Goal: Register for event/course

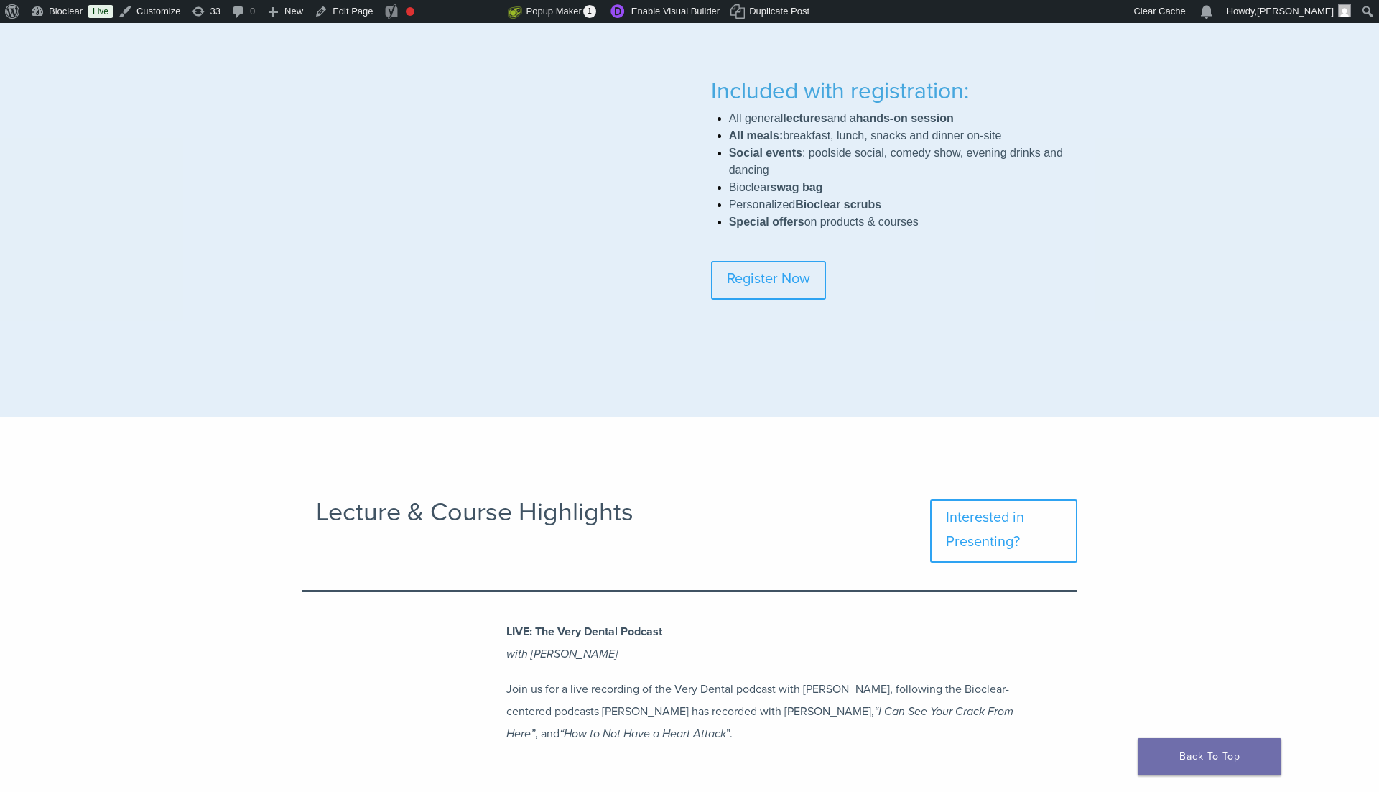
scroll to position [1354, 0]
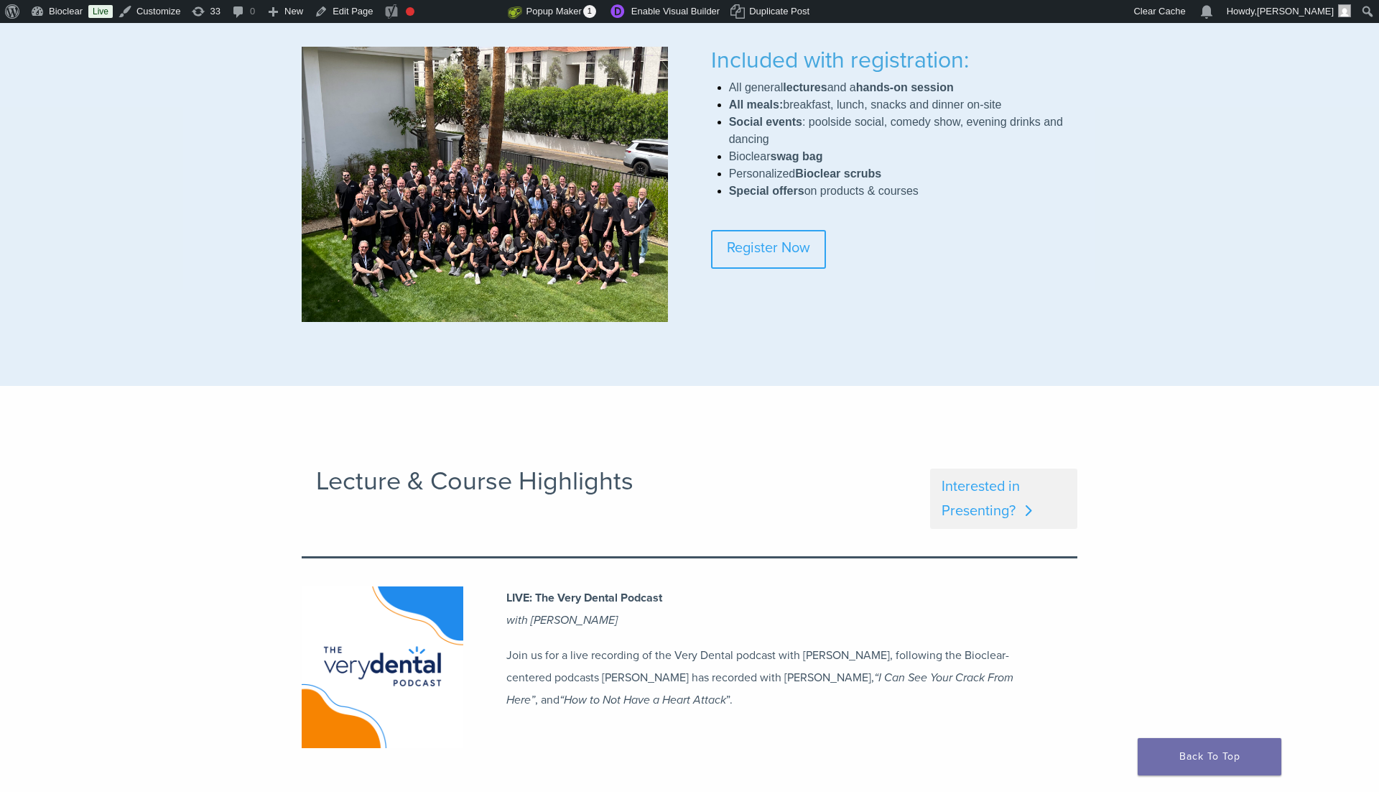
click at [1022, 482] on link "Interested in Presenting?" at bounding box center [1003, 498] width 147 height 60
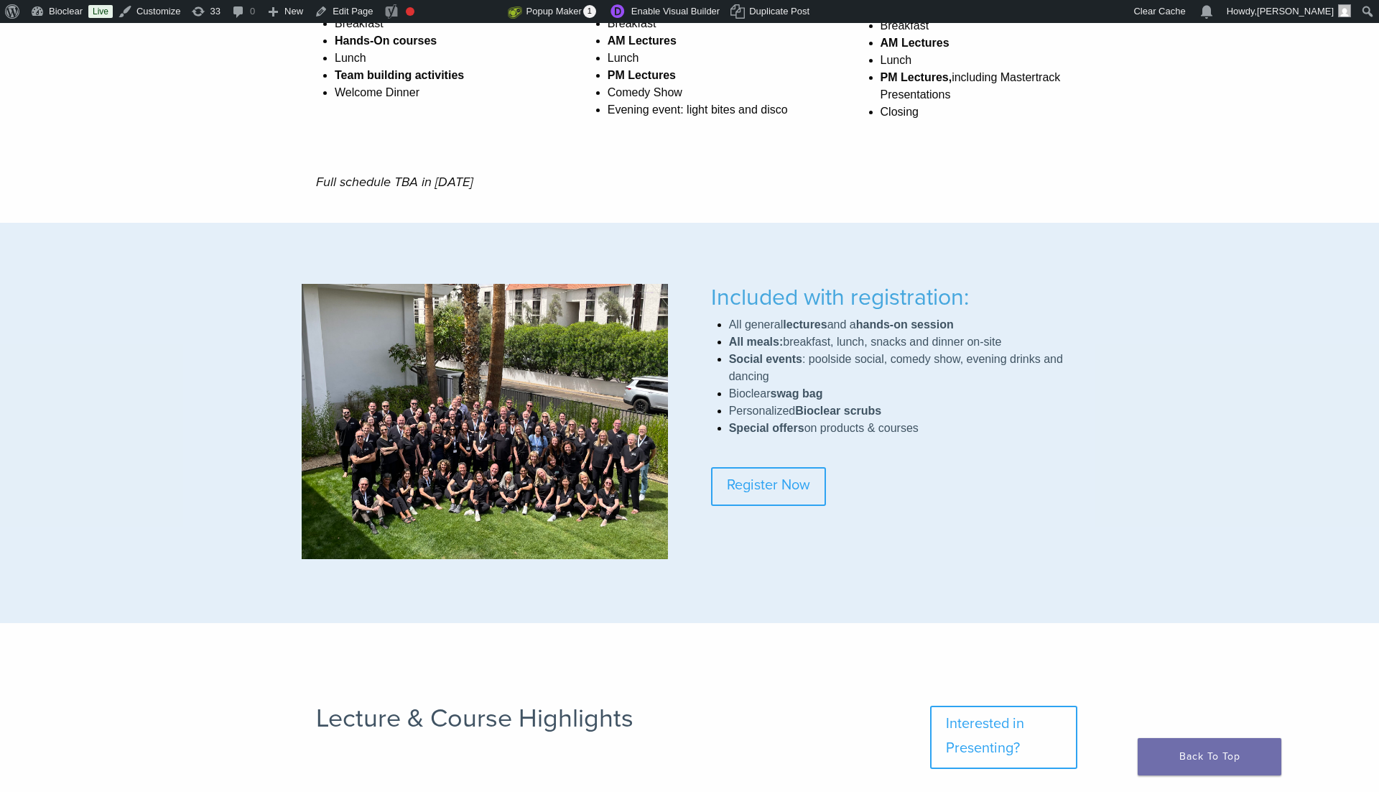
scroll to position [942, 0]
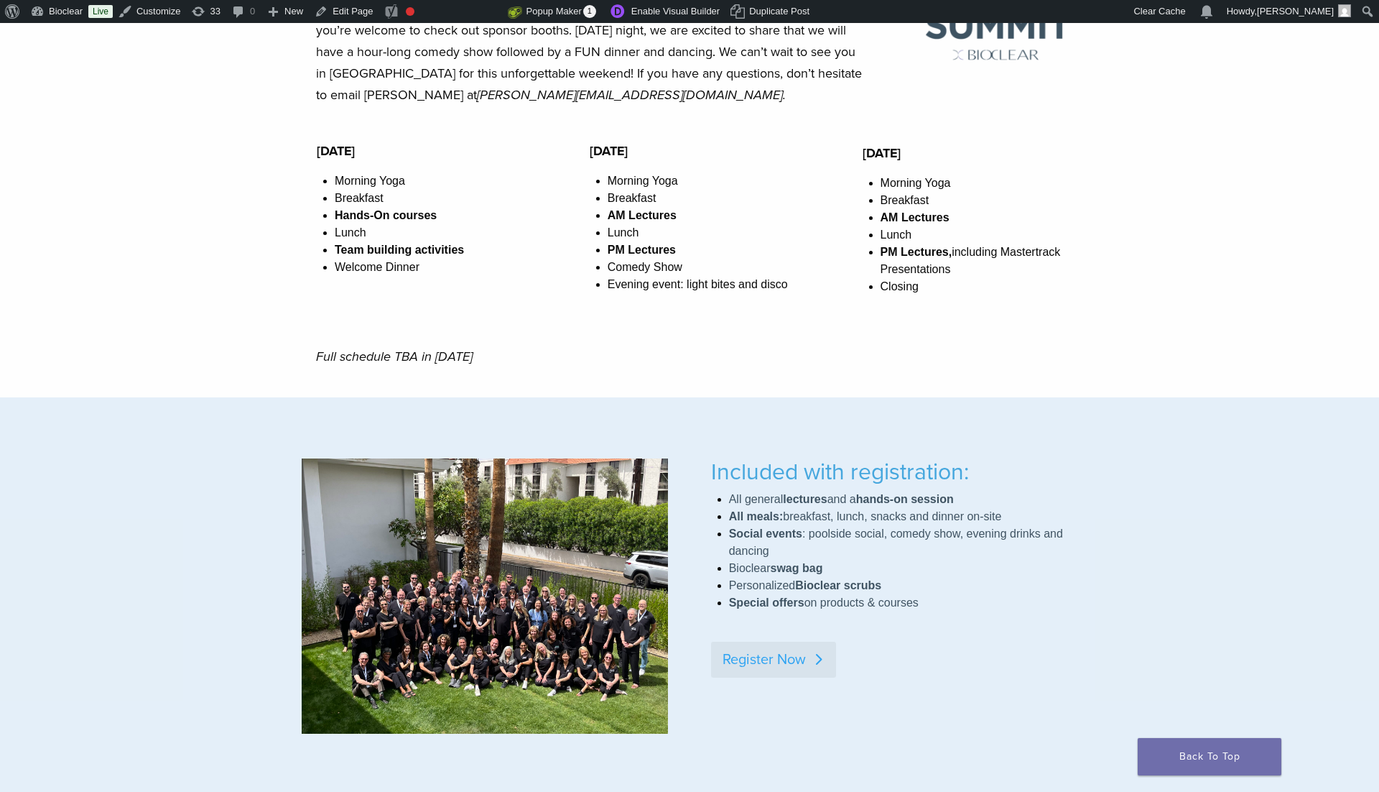
click at [759, 652] on link "Register Now" at bounding box center [773, 660] width 125 height 36
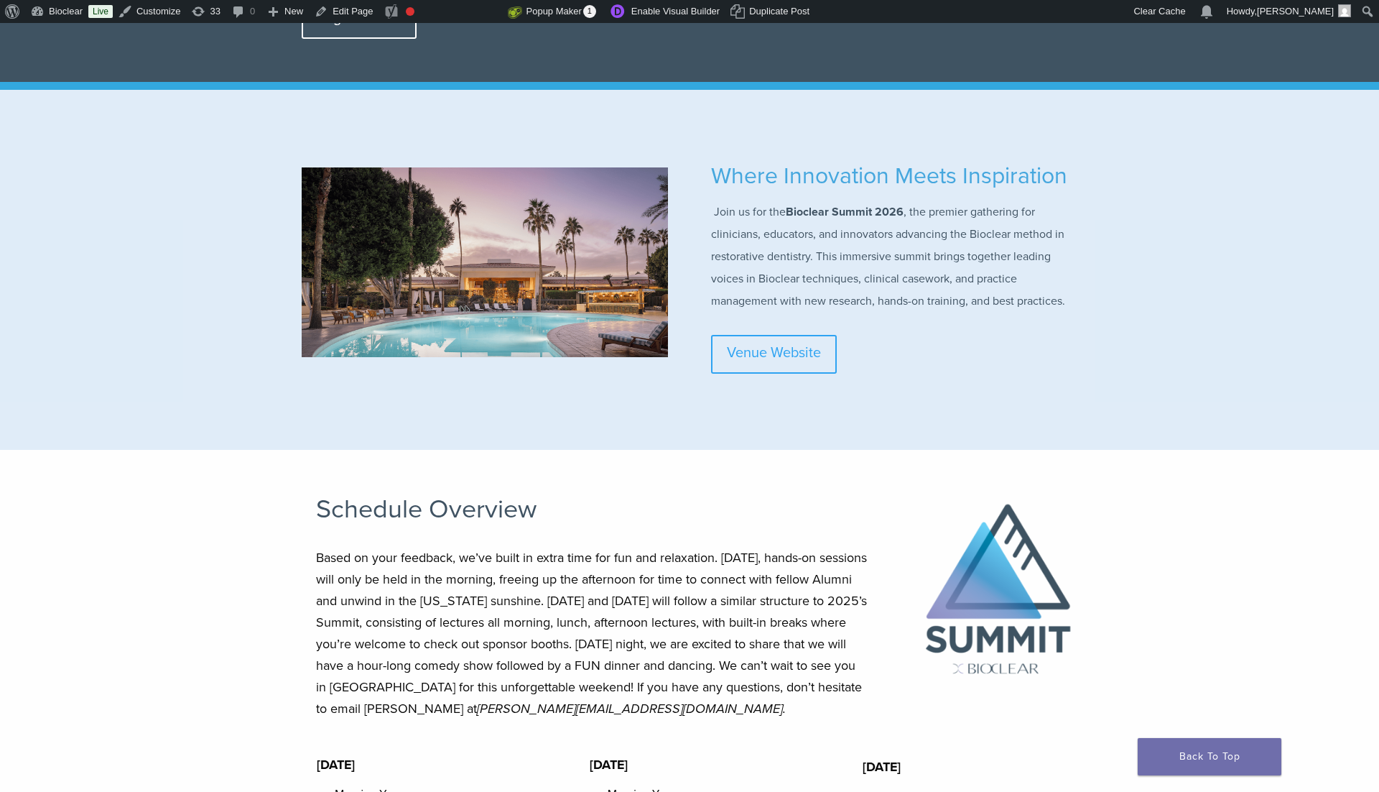
scroll to position [352, 0]
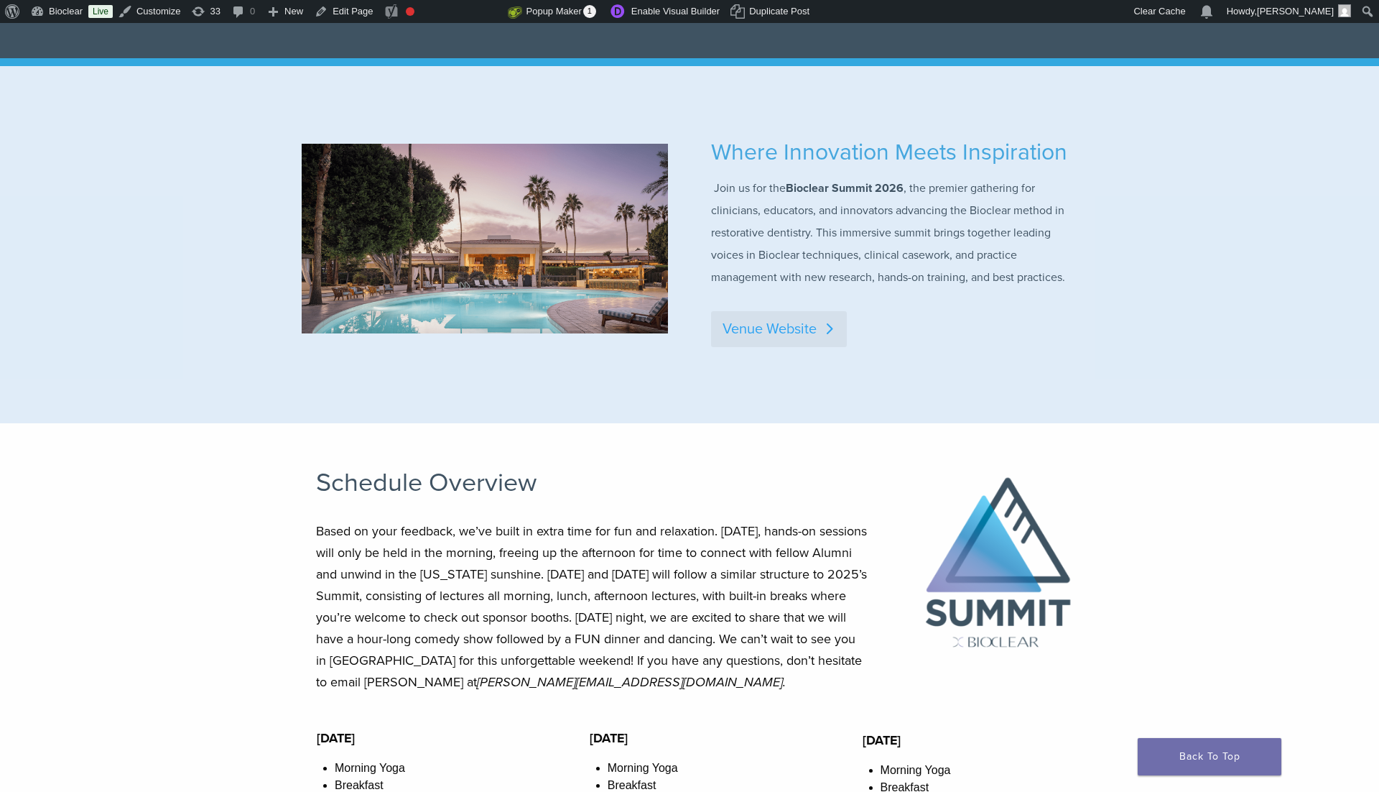
click at [767, 333] on link "Venue Website" at bounding box center [779, 329] width 136 height 36
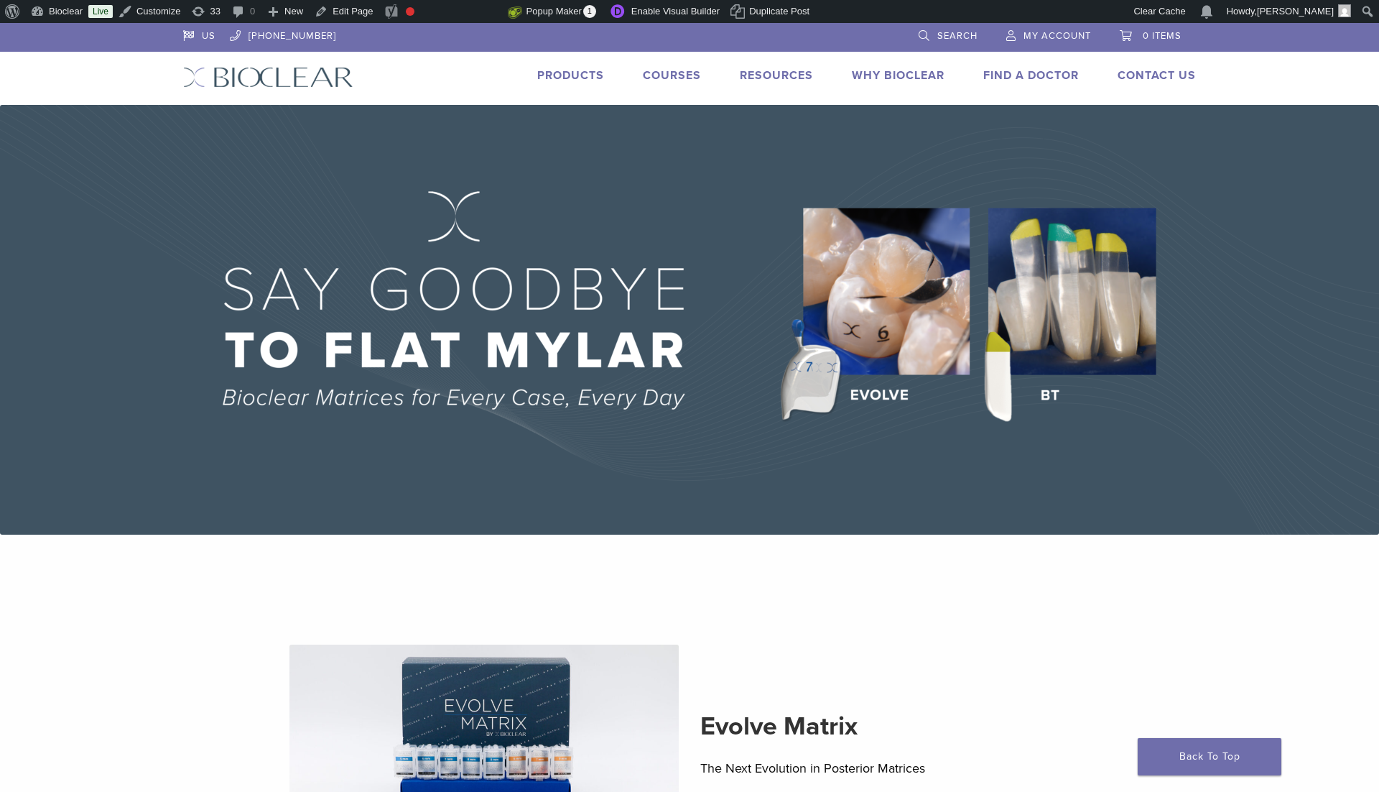
click at [669, 79] on link "Courses" at bounding box center [672, 75] width 58 height 14
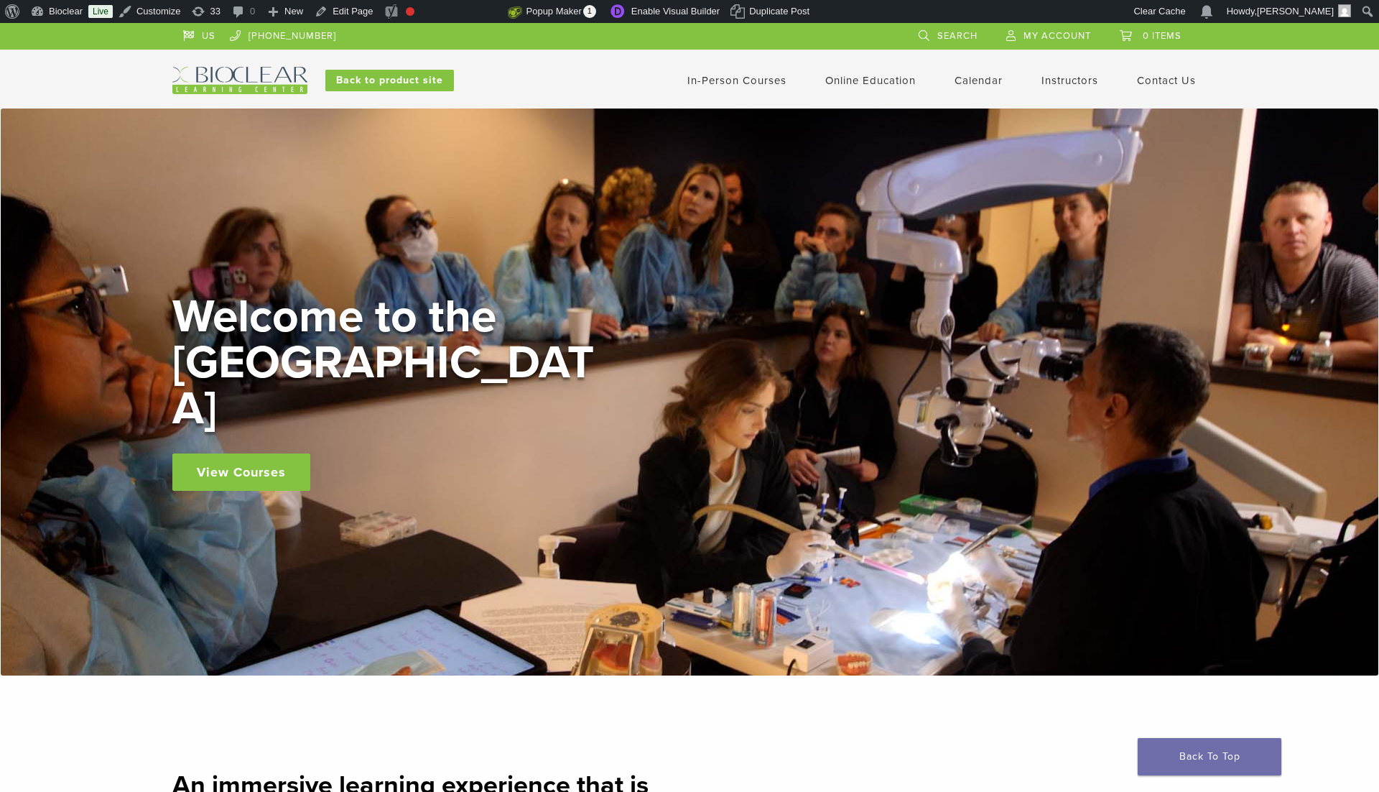
click at [728, 83] on link "In-Person Courses" at bounding box center [737, 80] width 99 height 13
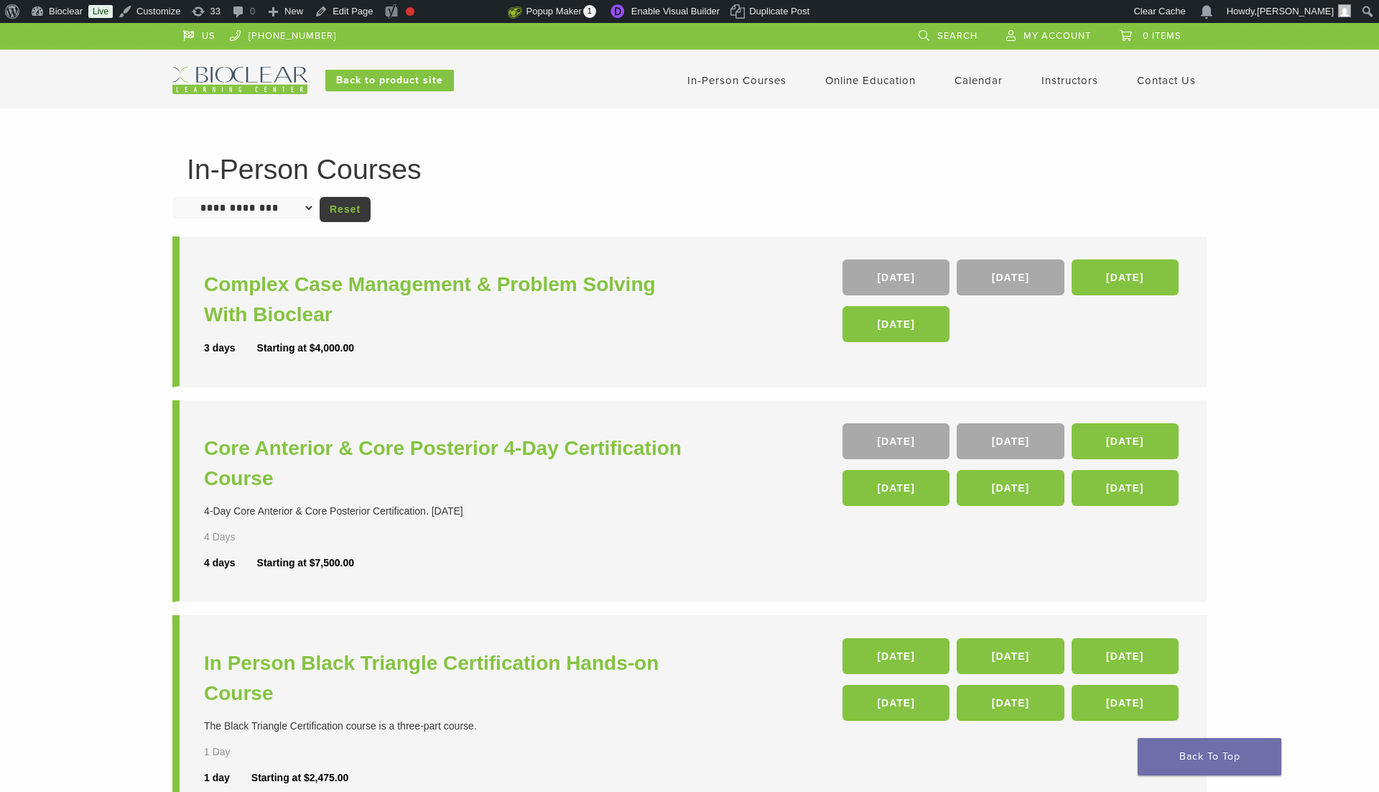
click at [965, 76] on link "Calendar" at bounding box center [979, 80] width 48 height 13
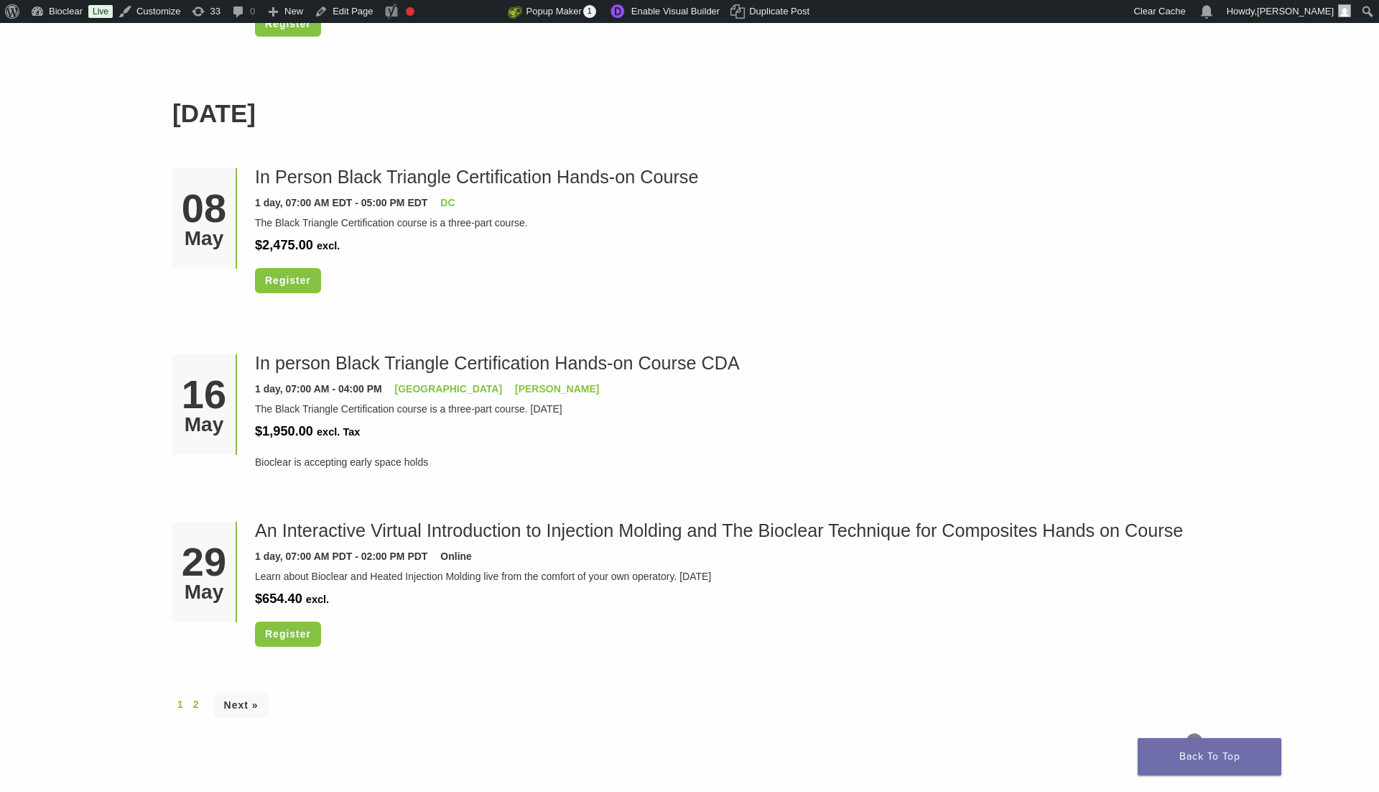
scroll to position [3706, 0]
click at [193, 698] on link "2" at bounding box center [196, 702] width 6 height 15
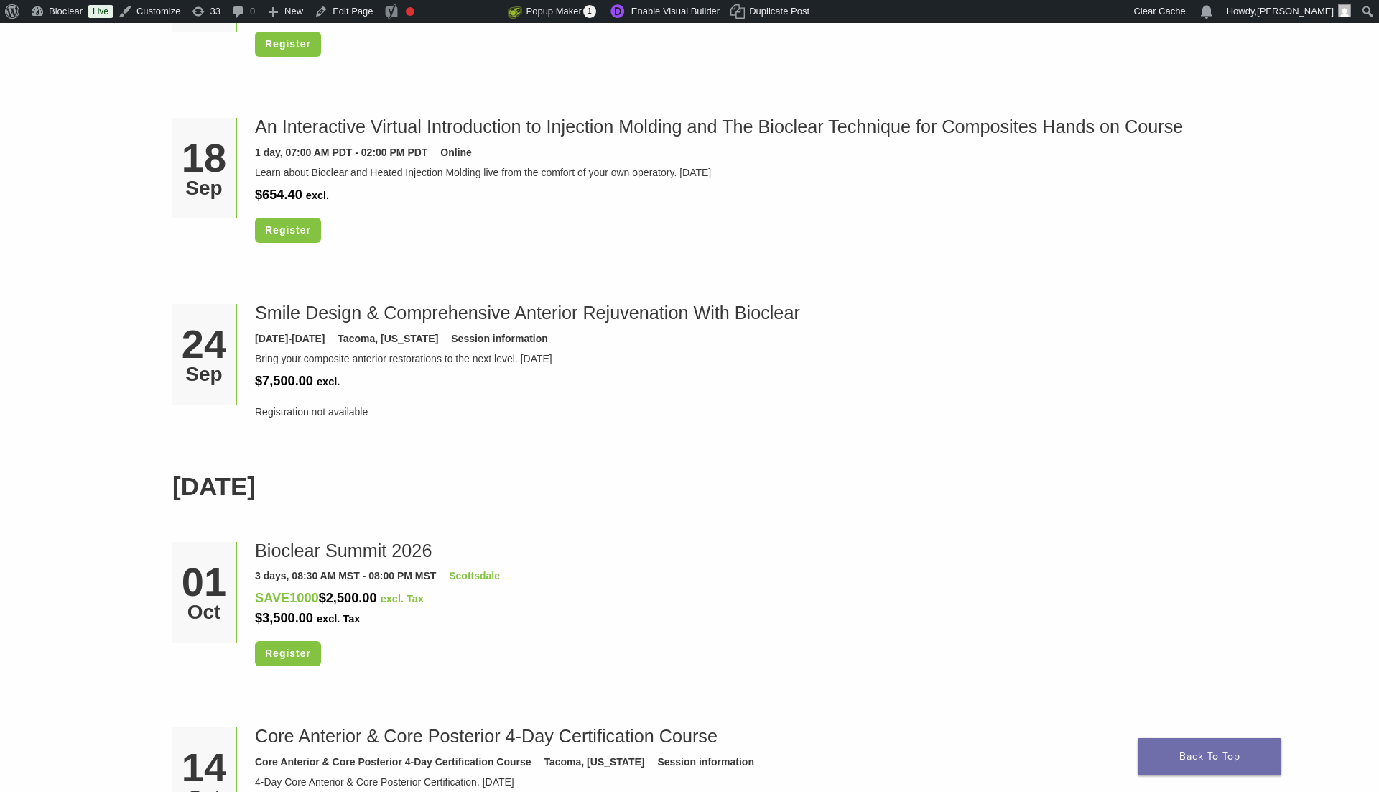
scroll to position [1700, 0]
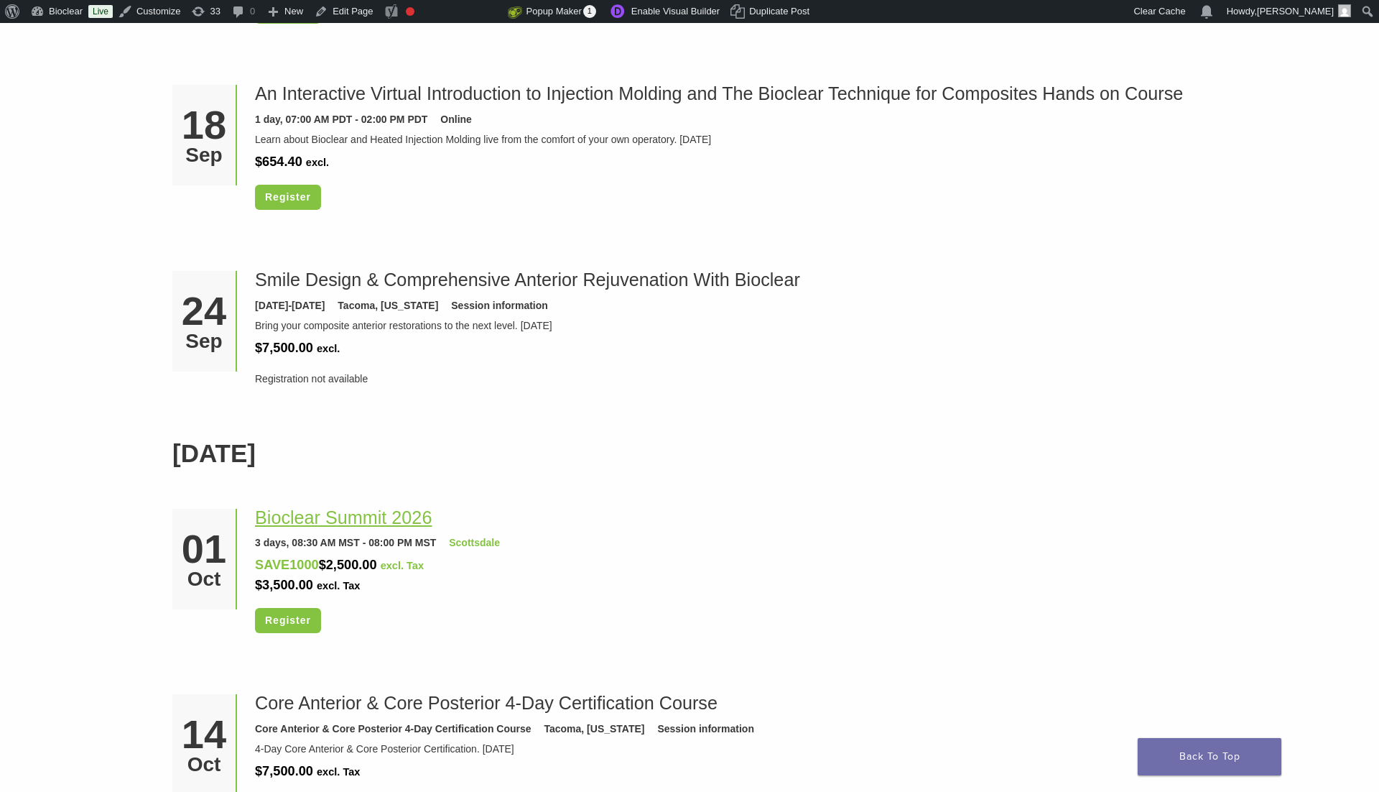
click at [349, 507] on link "Bioclear Summit 2026" at bounding box center [343, 517] width 177 height 20
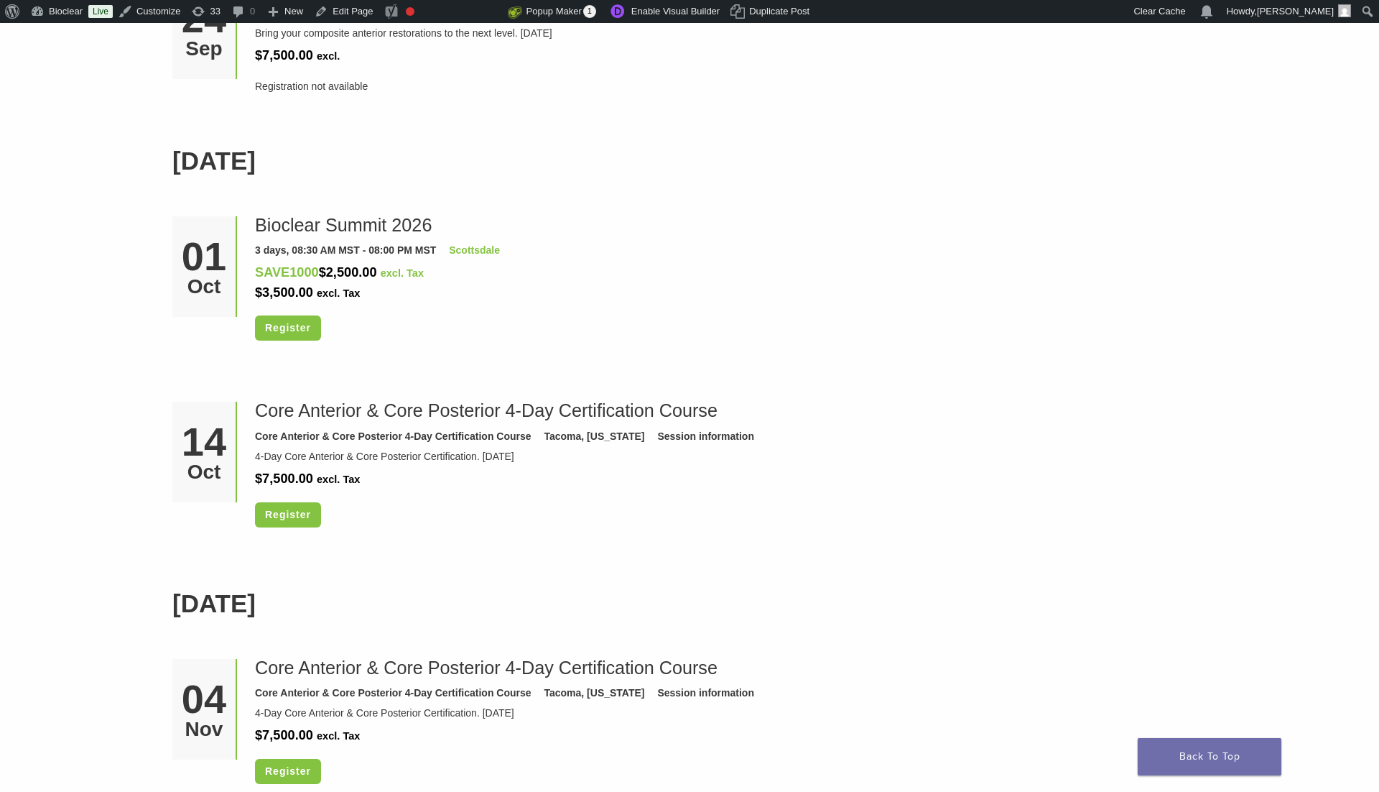
scroll to position [1979, 0]
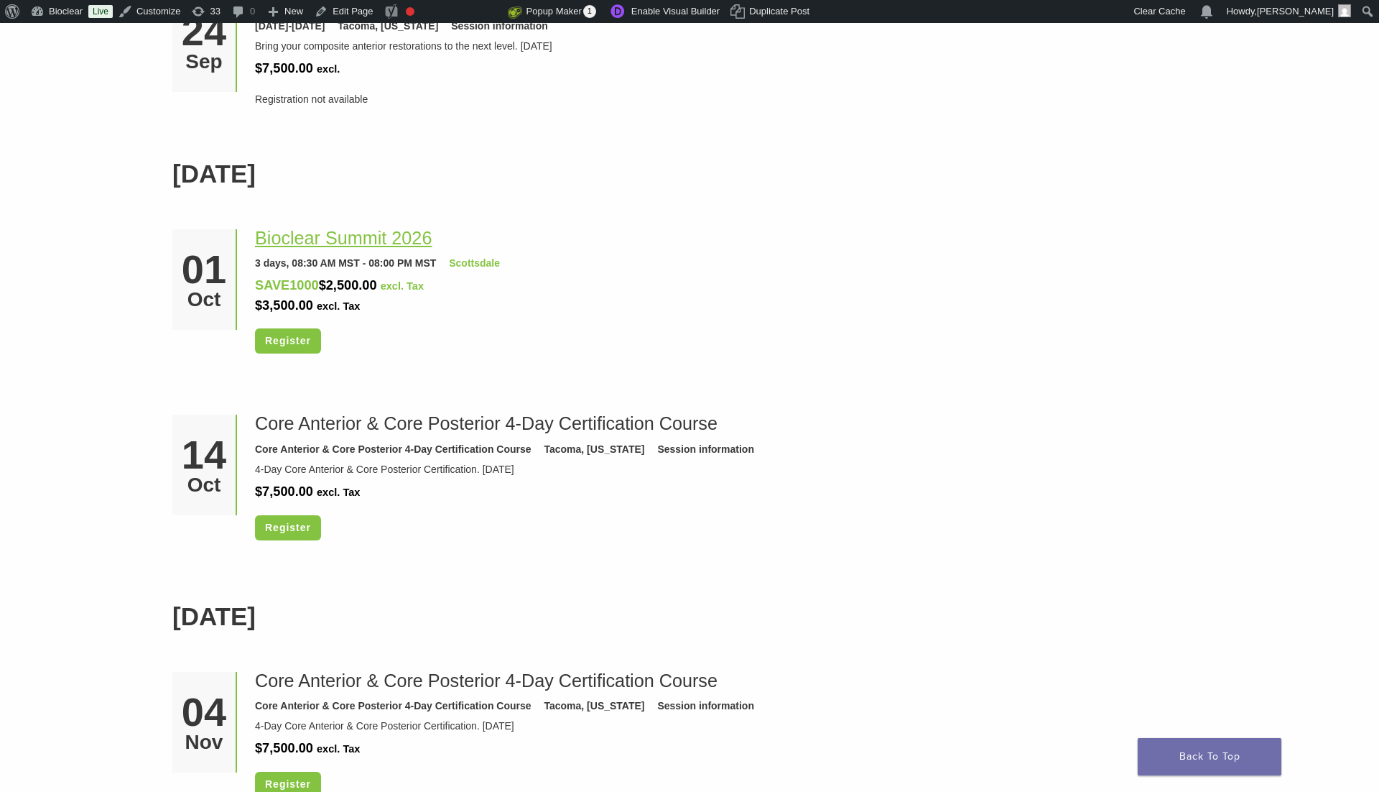
click at [351, 232] on link "Bioclear Summit 2026" at bounding box center [343, 238] width 177 height 20
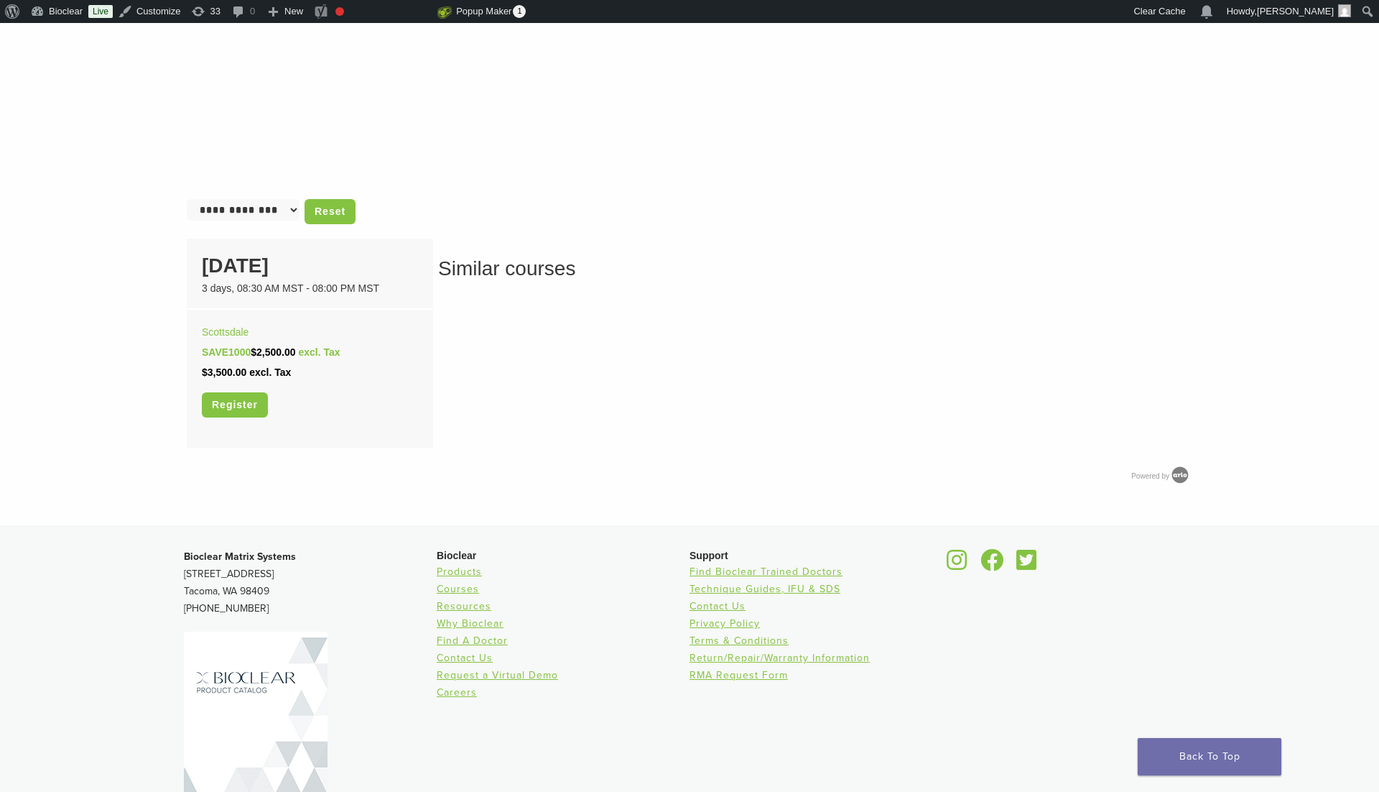
scroll to position [582, 0]
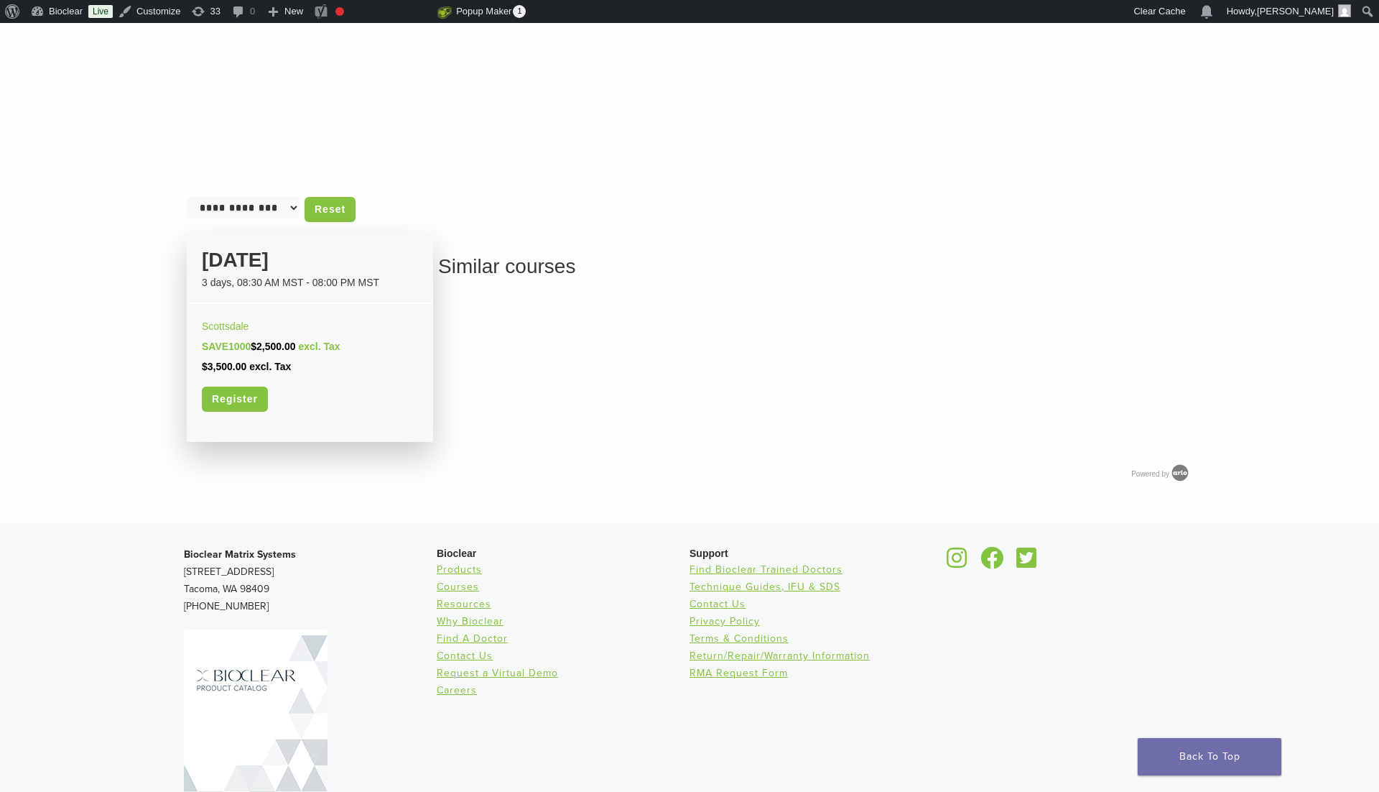
click at [263, 251] on div "01 October" at bounding box center [310, 260] width 216 height 30
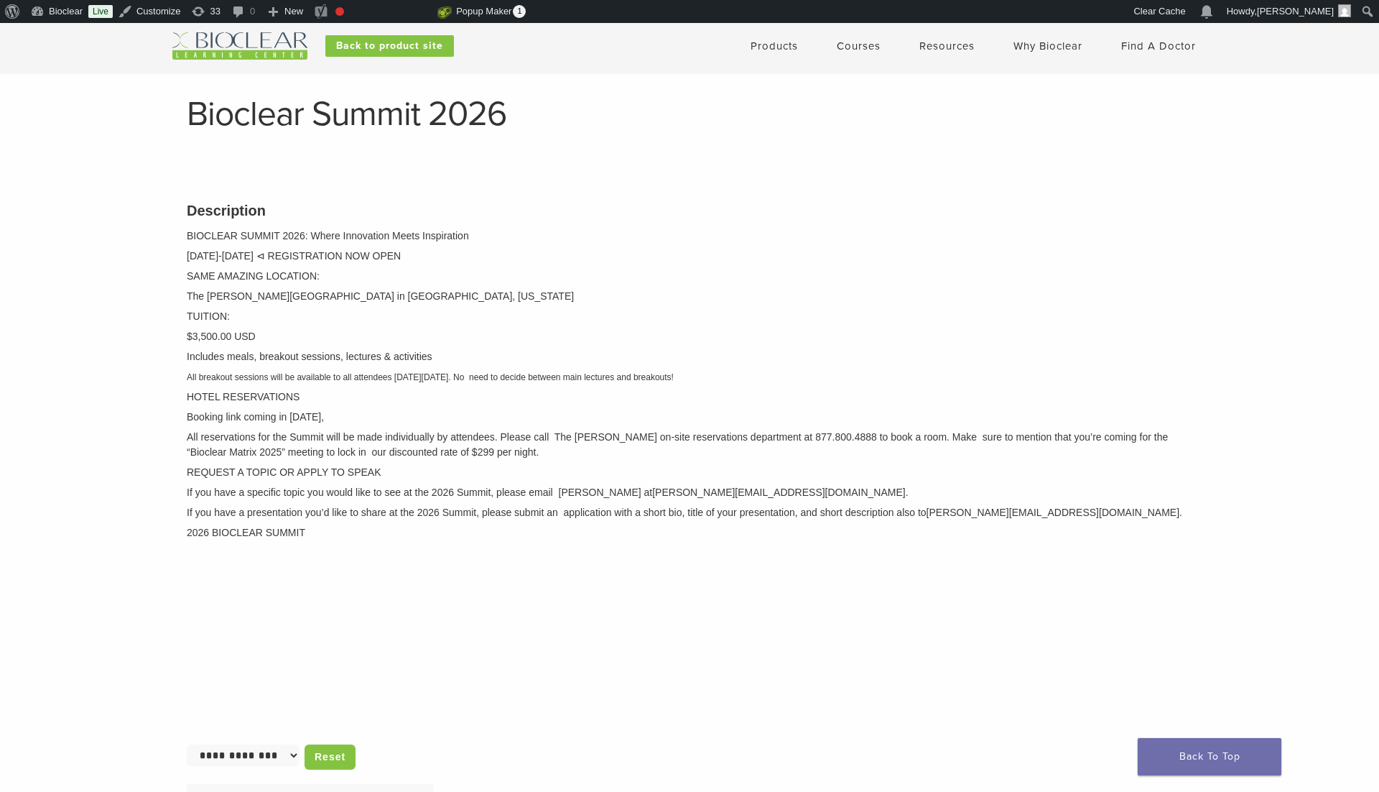
scroll to position [0, 0]
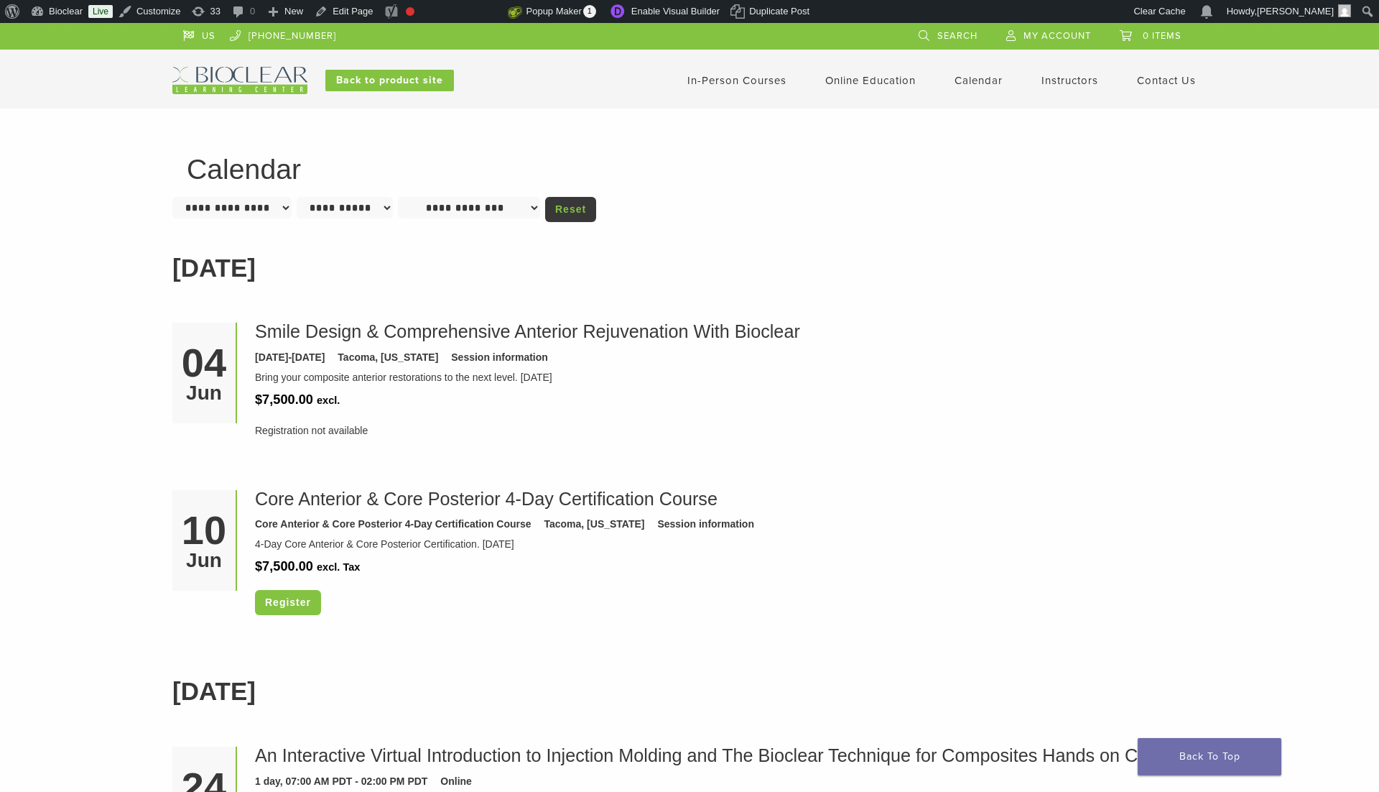
scroll to position [1984, 0]
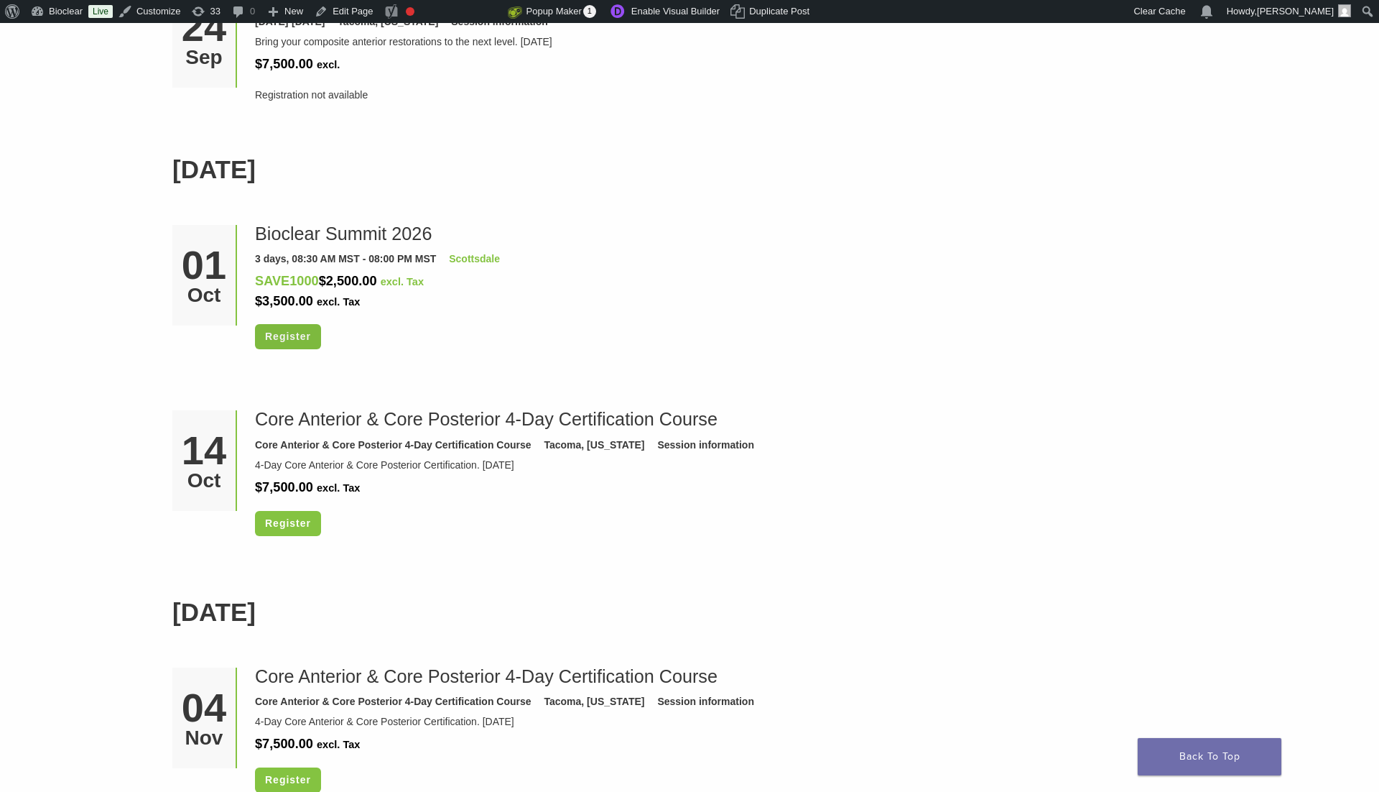
click at [287, 335] on link "Register" at bounding box center [288, 336] width 66 height 25
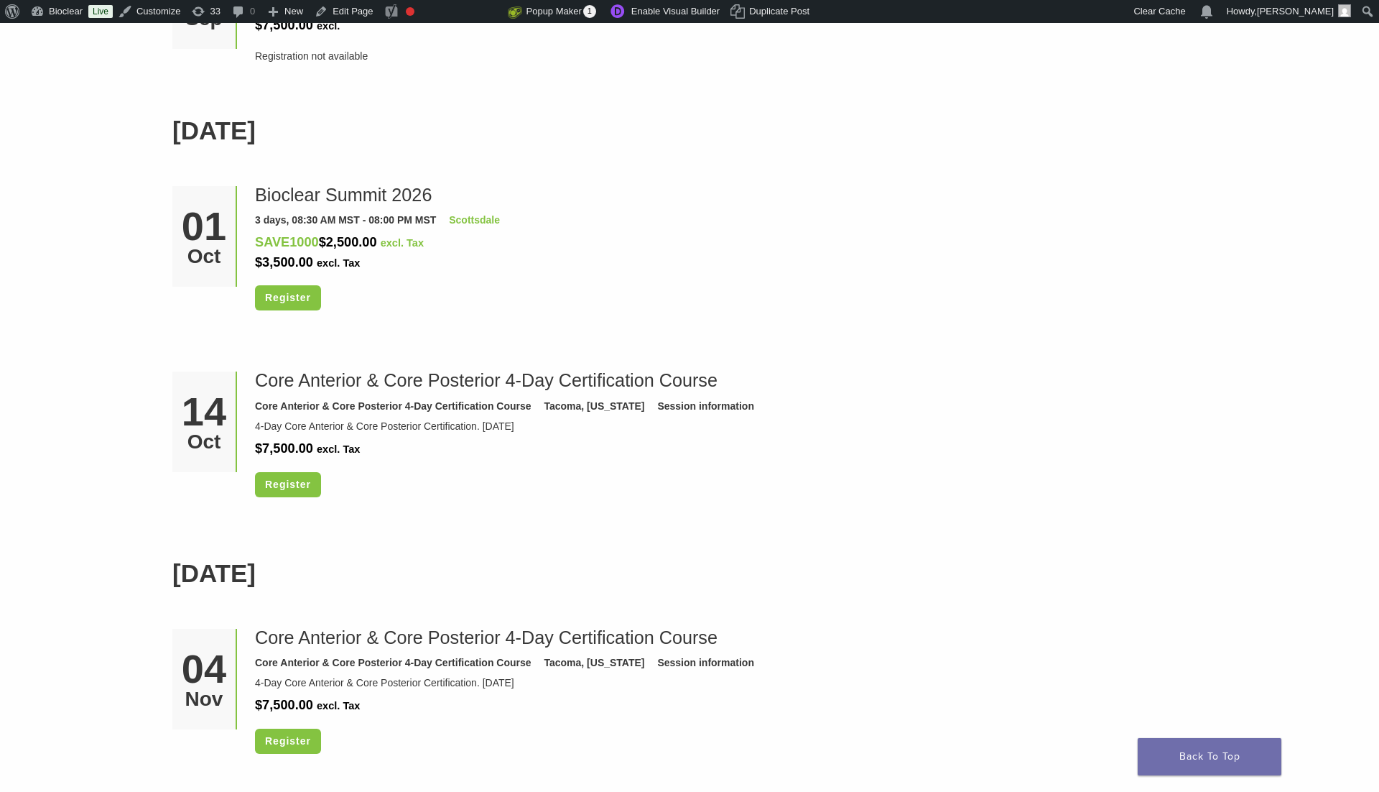
scroll to position [1996, 0]
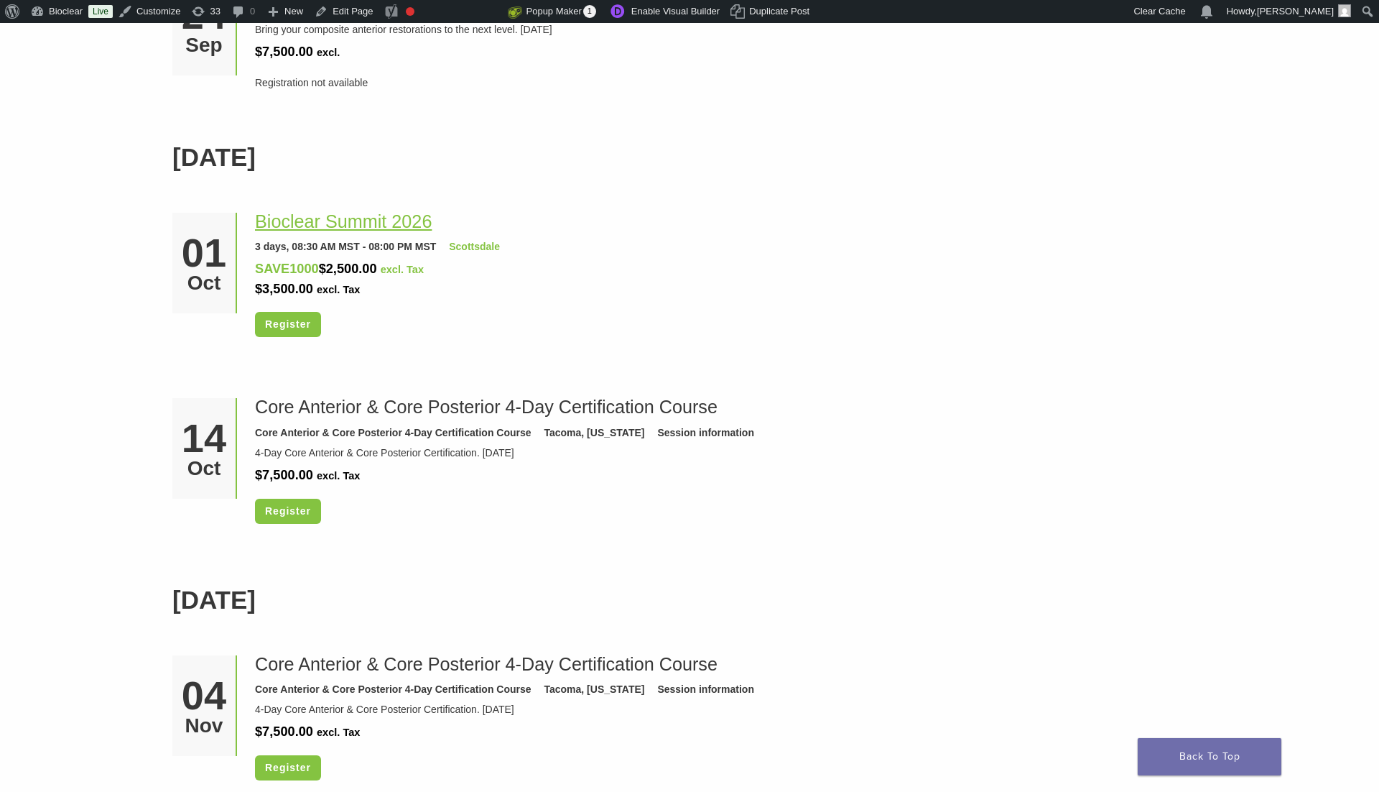
click at [328, 213] on link "Bioclear Summit 2026" at bounding box center [343, 221] width 177 height 20
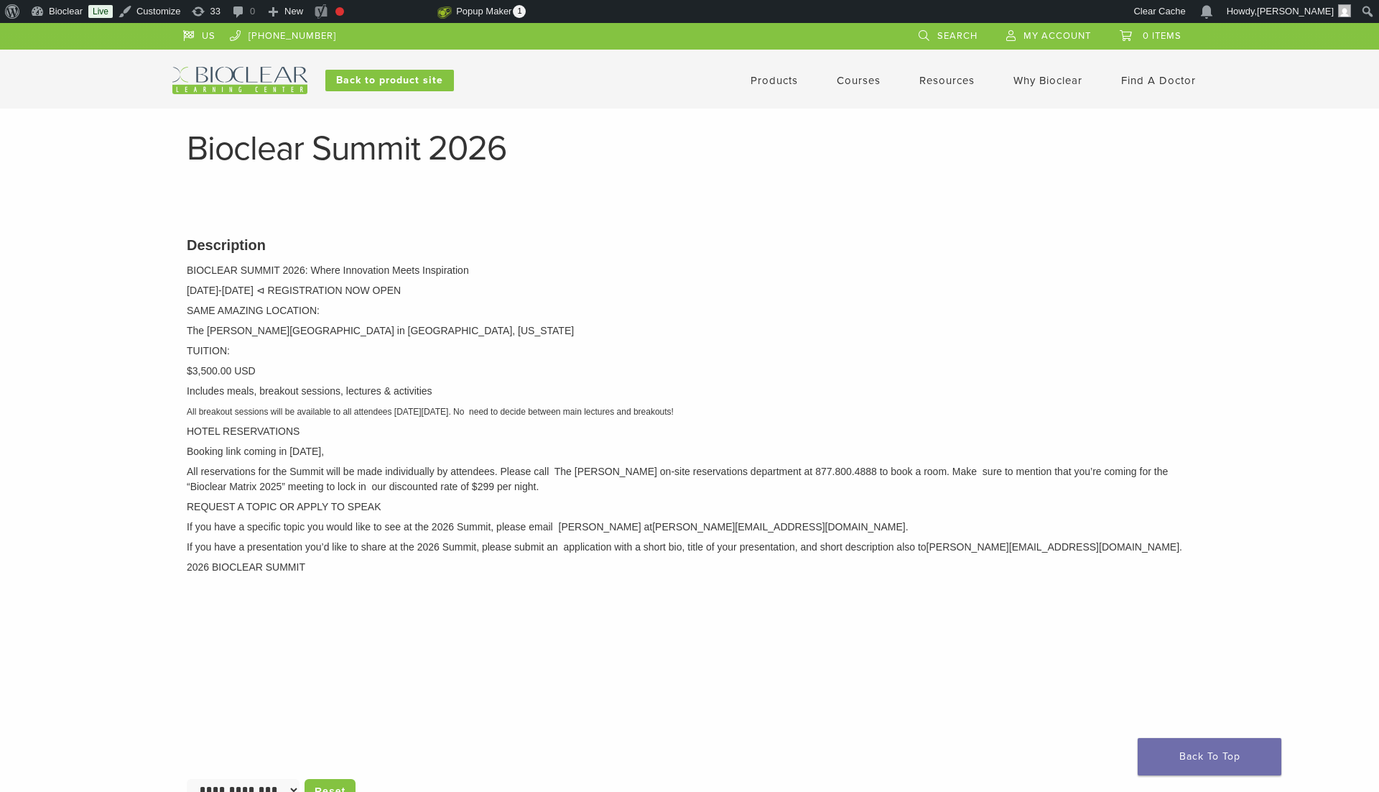
click at [851, 81] on link "Courses" at bounding box center [859, 80] width 44 height 13
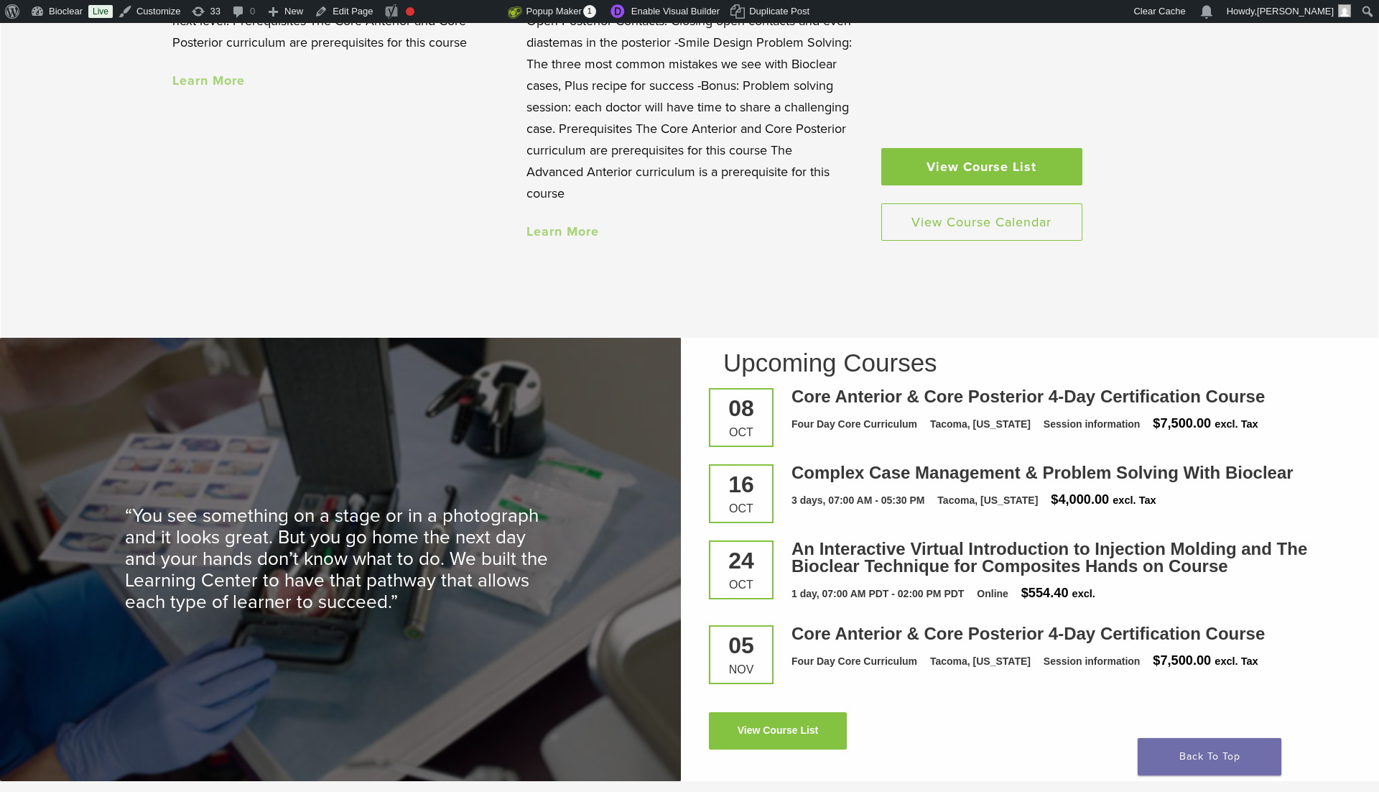
scroll to position [1756, 0]
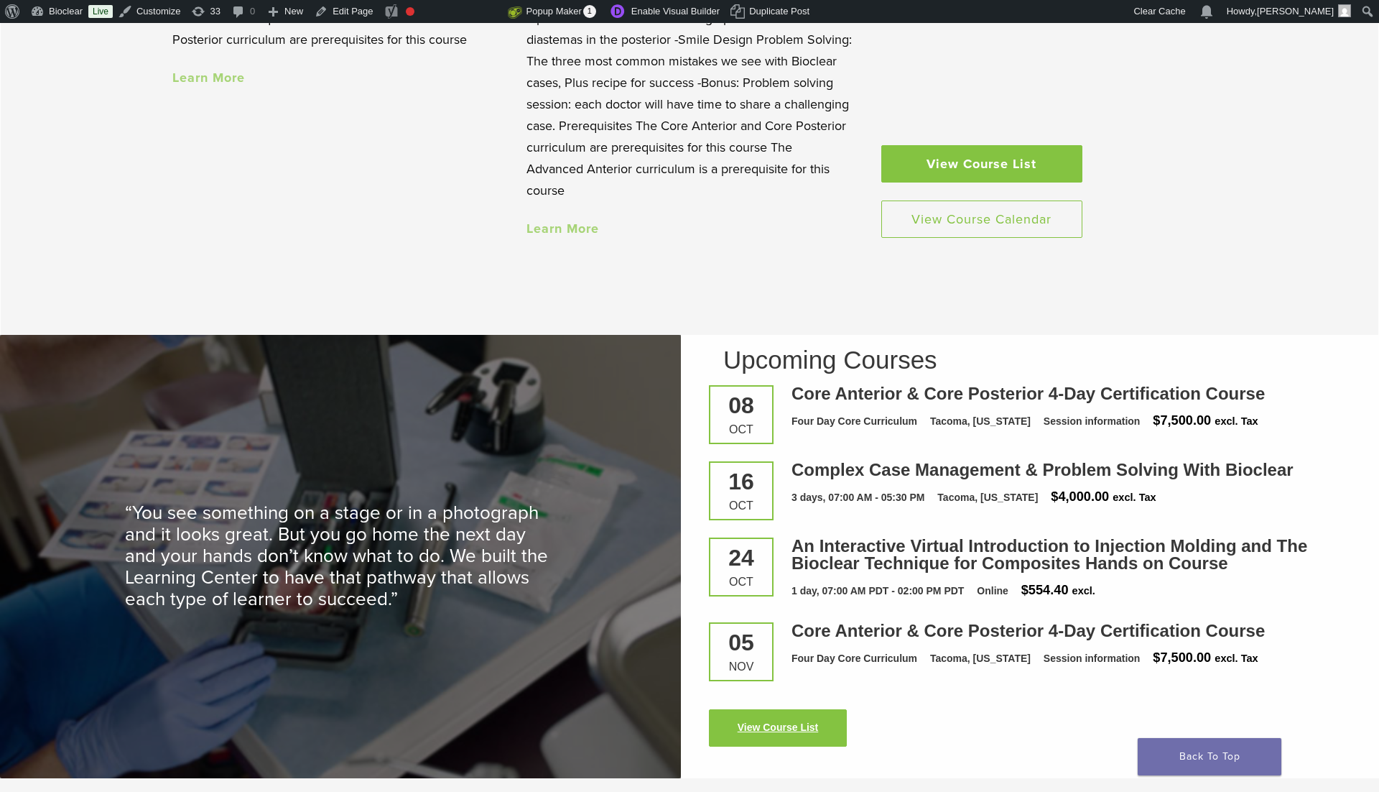
click at [799, 721] on link "View Course List" at bounding box center [778, 727] width 138 height 37
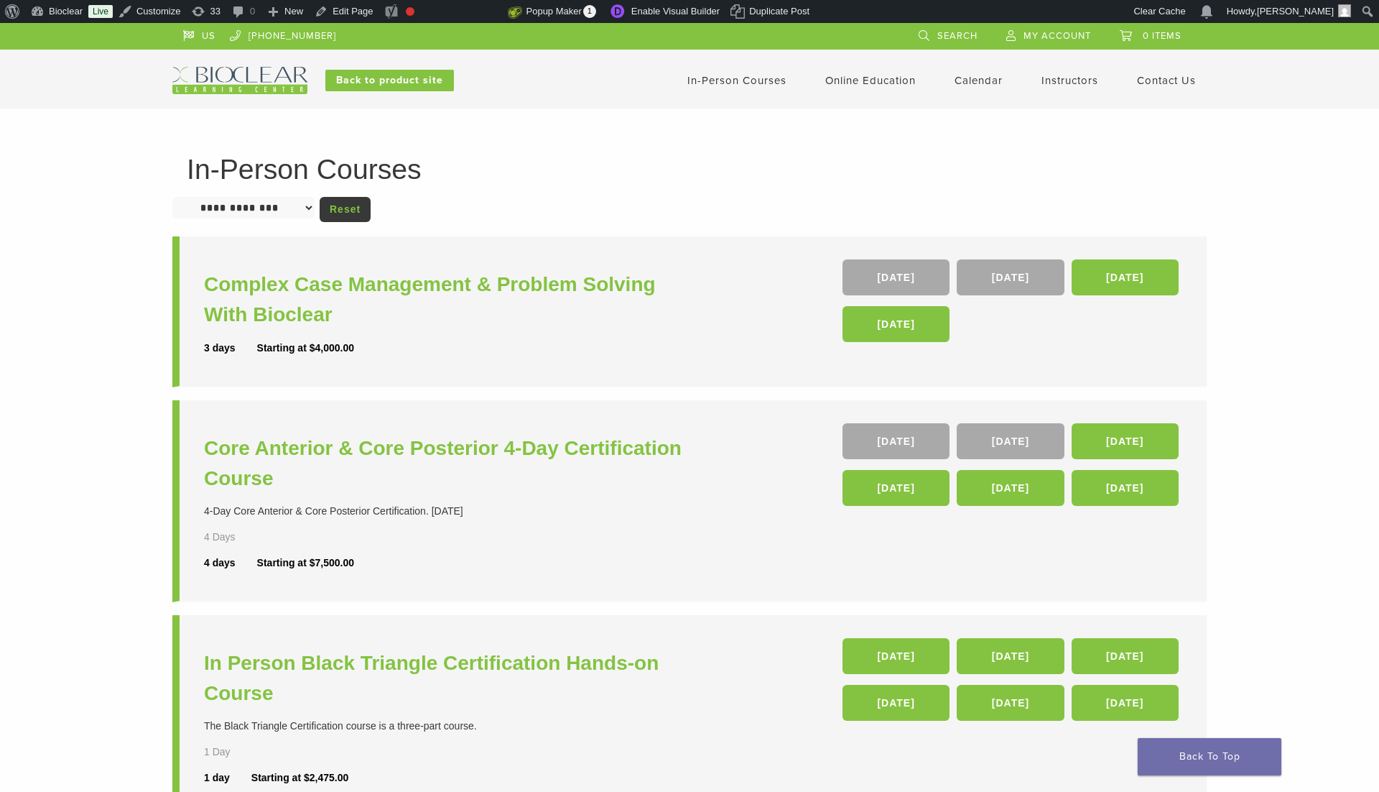
click at [265, 214] on select "**********" at bounding box center [243, 208] width 142 height 22
select select "**********"
click at [172, 197] on select "**********" at bounding box center [243, 208] width 142 height 22
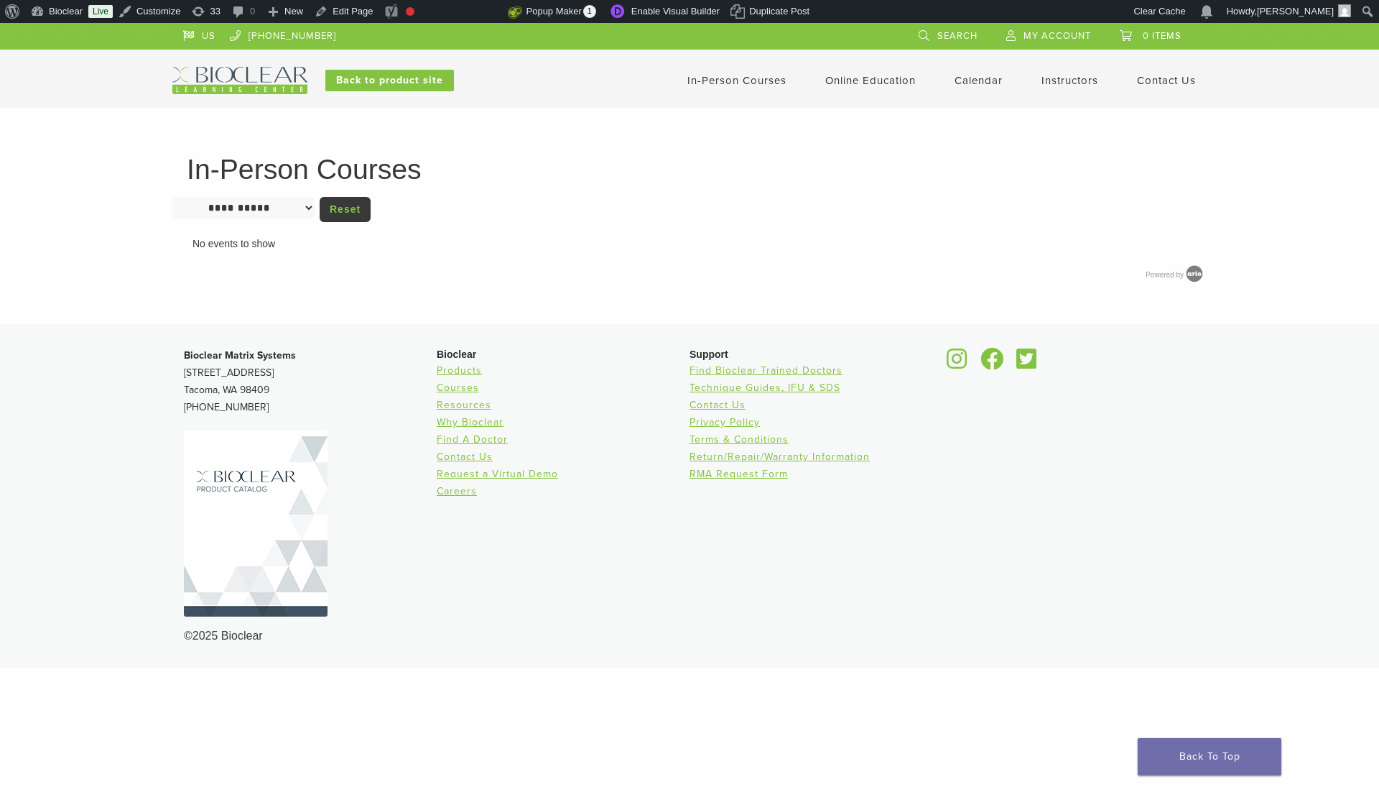
click at [712, 83] on link "In-Person Courses" at bounding box center [737, 80] width 99 height 13
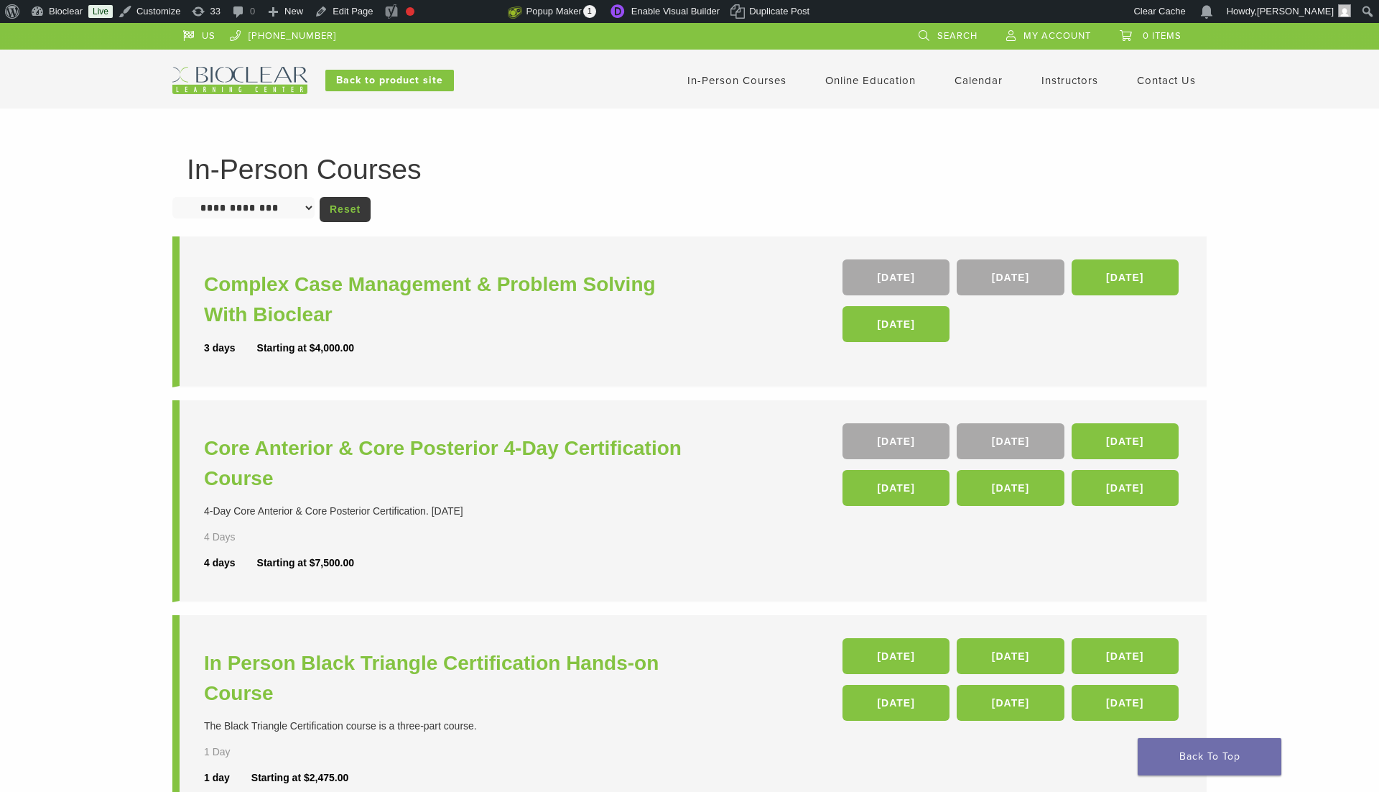
click at [968, 80] on link "Calendar" at bounding box center [979, 80] width 48 height 13
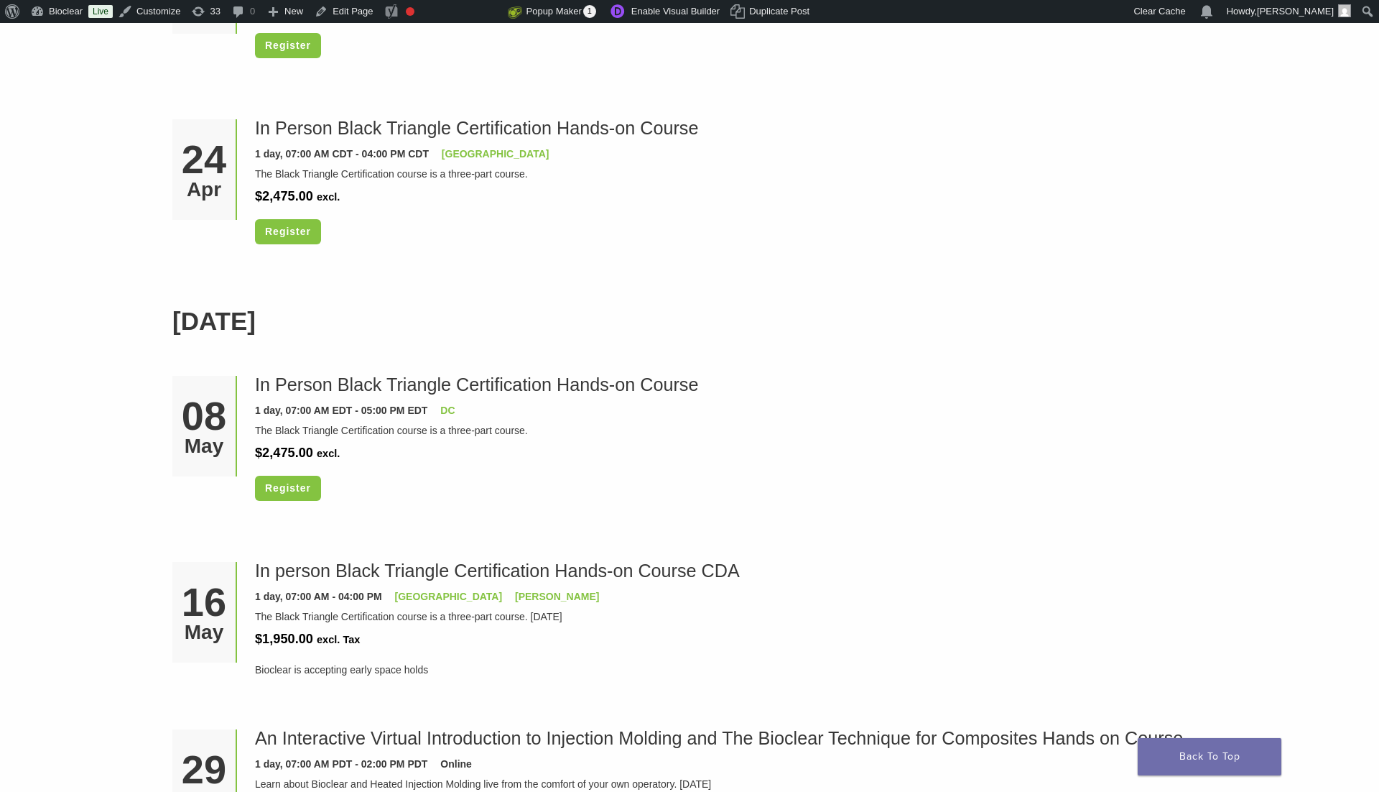
scroll to position [4041, 0]
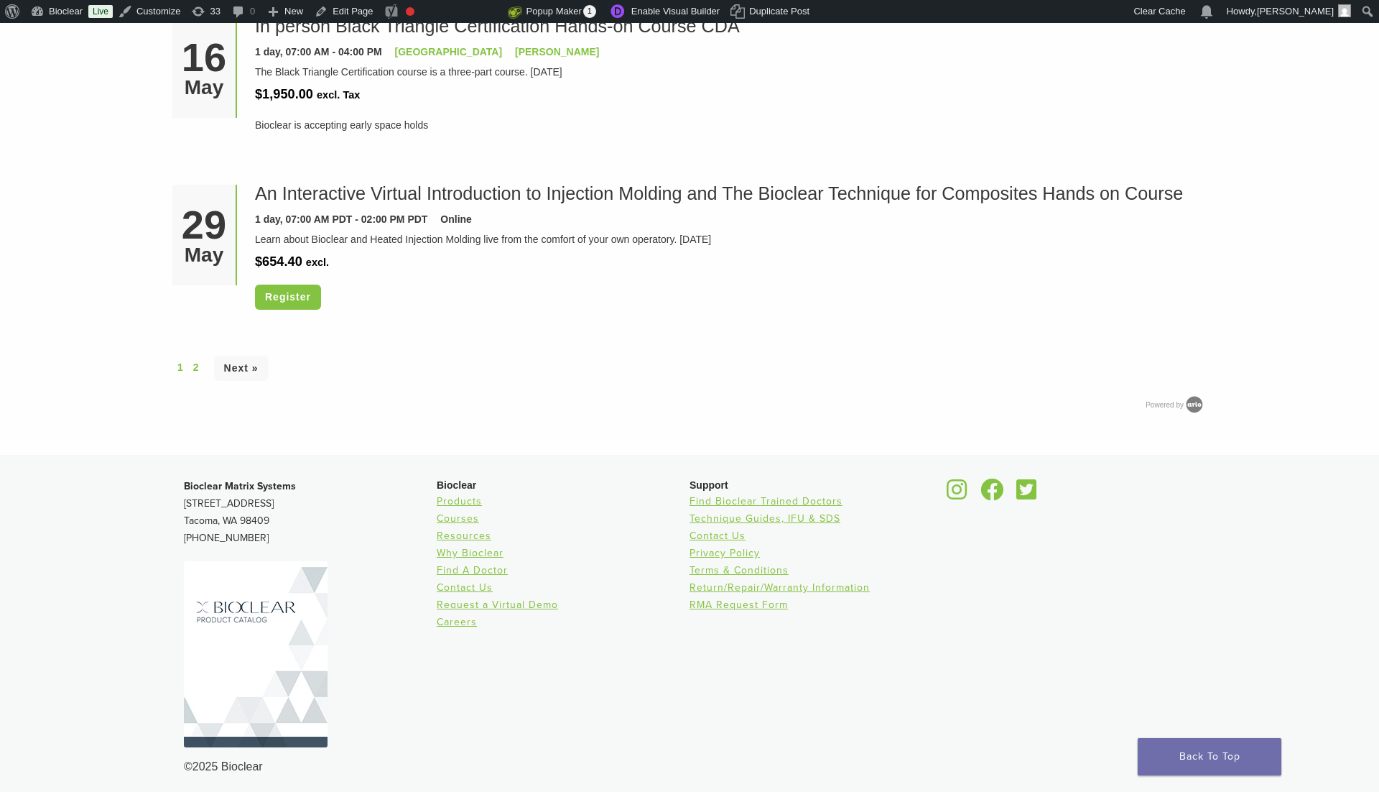
click at [190, 360] on div "1 2 Next »" at bounding box center [689, 368] width 1035 height 27
click at [193, 360] on link "2" at bounding box center [196, 367] width 6 height 15
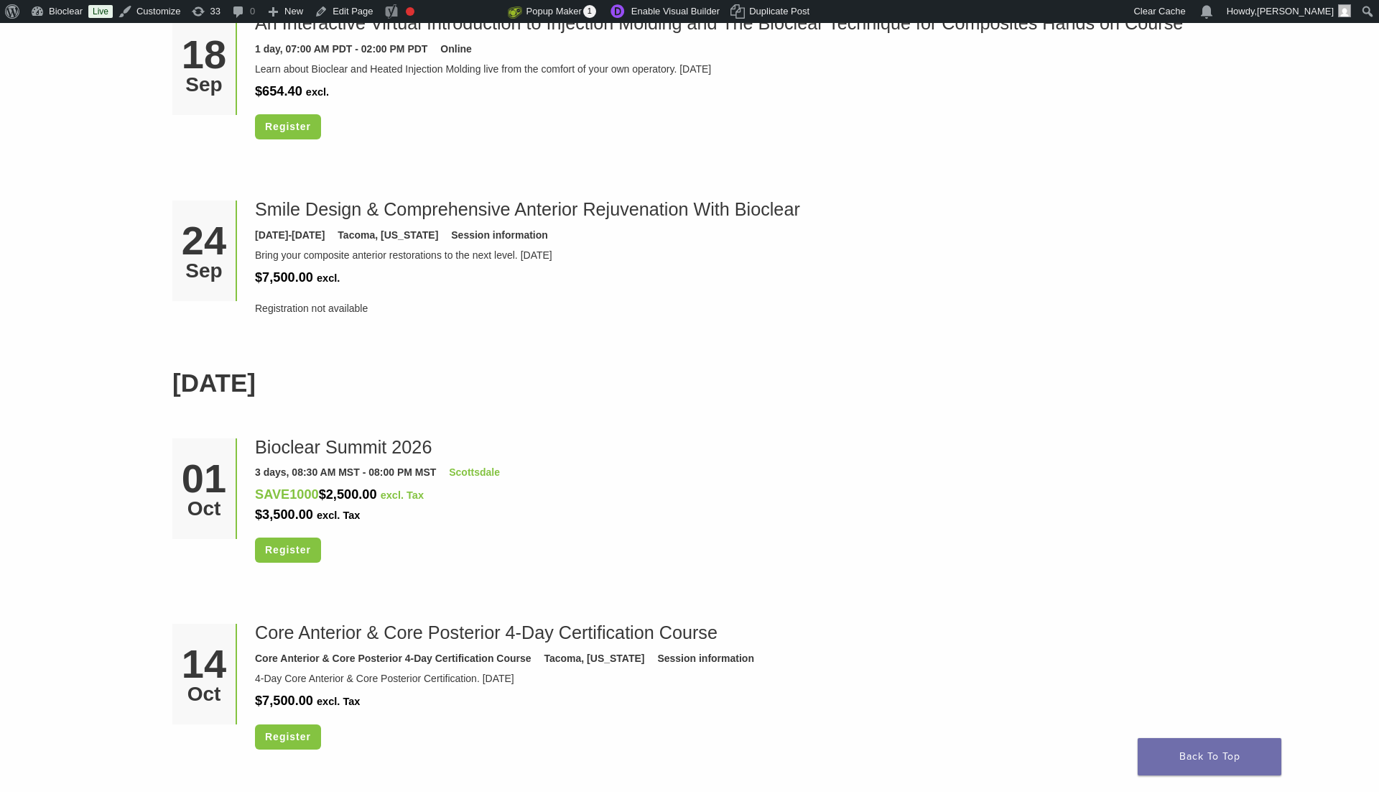
scroll to position [1772, 0]
click at [351, 435] on link "Bioclear Summit 2026" at bounding box center [343, 445] width 177 height 20
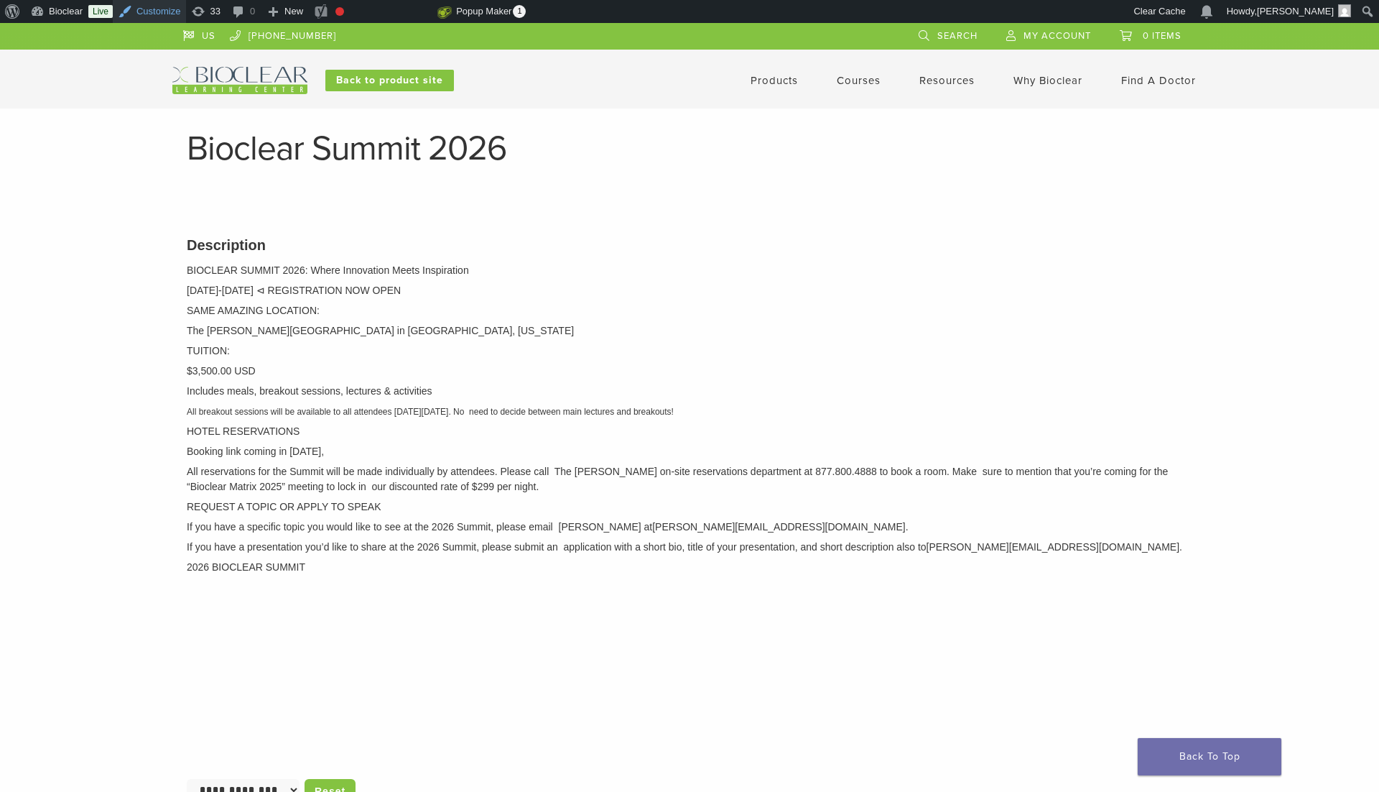
scroll to position [1, 0]
click at [7, 11] on span "Toolbar" at bounding box center [10, 10] width 11 height 20
